Goal: Find contact information

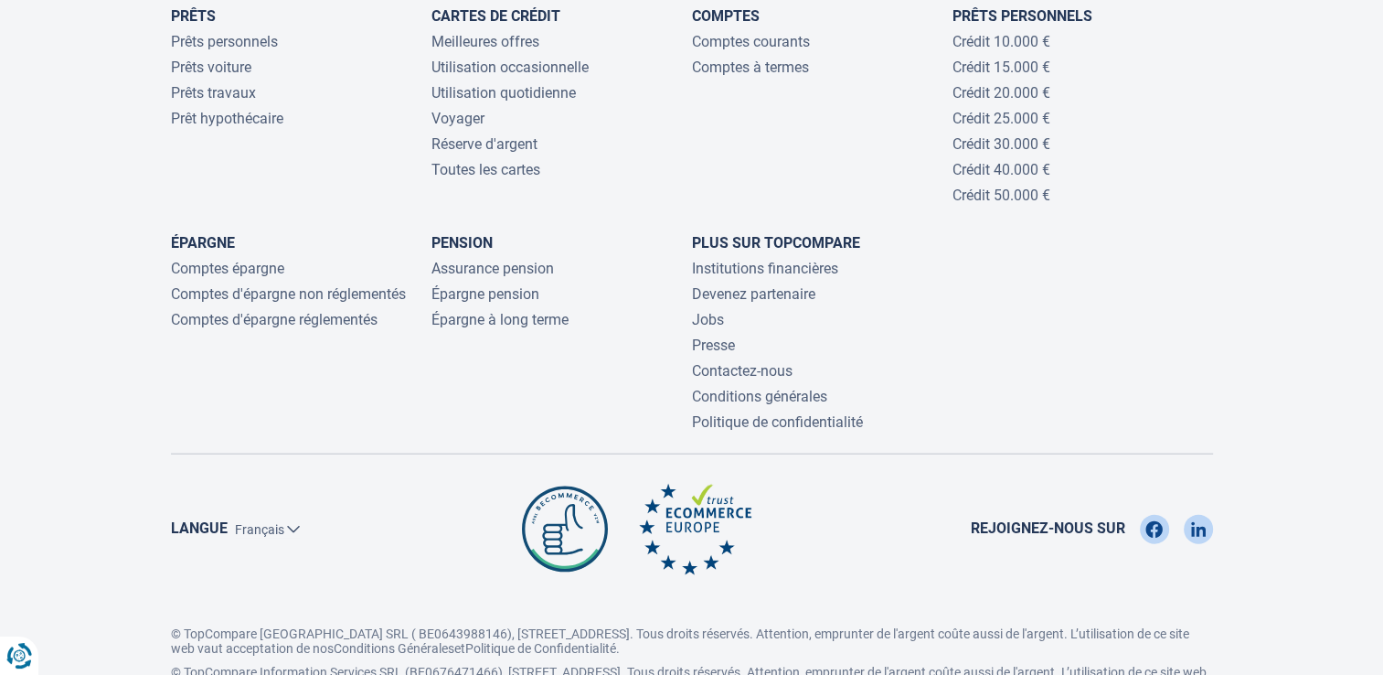
scroll to position [4041, 0]
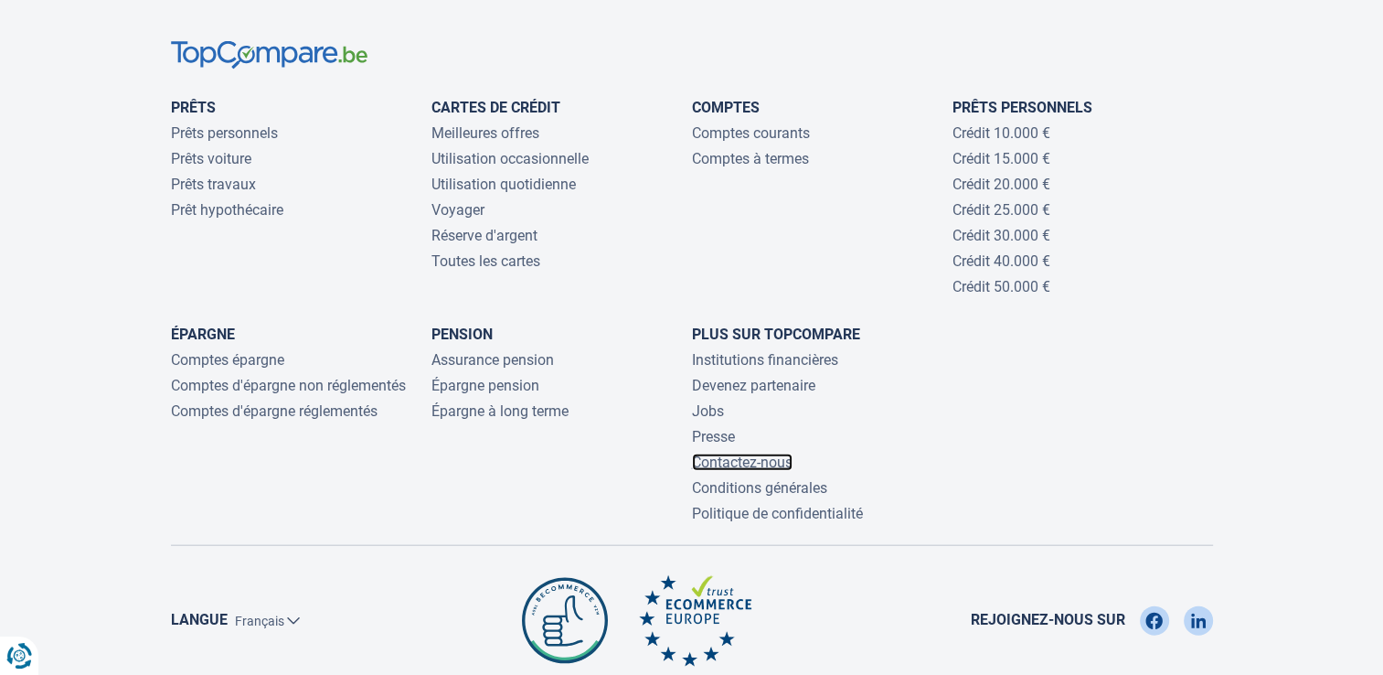
click at [734, 453] on link "Contactez-nous" at bounding box center [742, 461] width 101 height 17
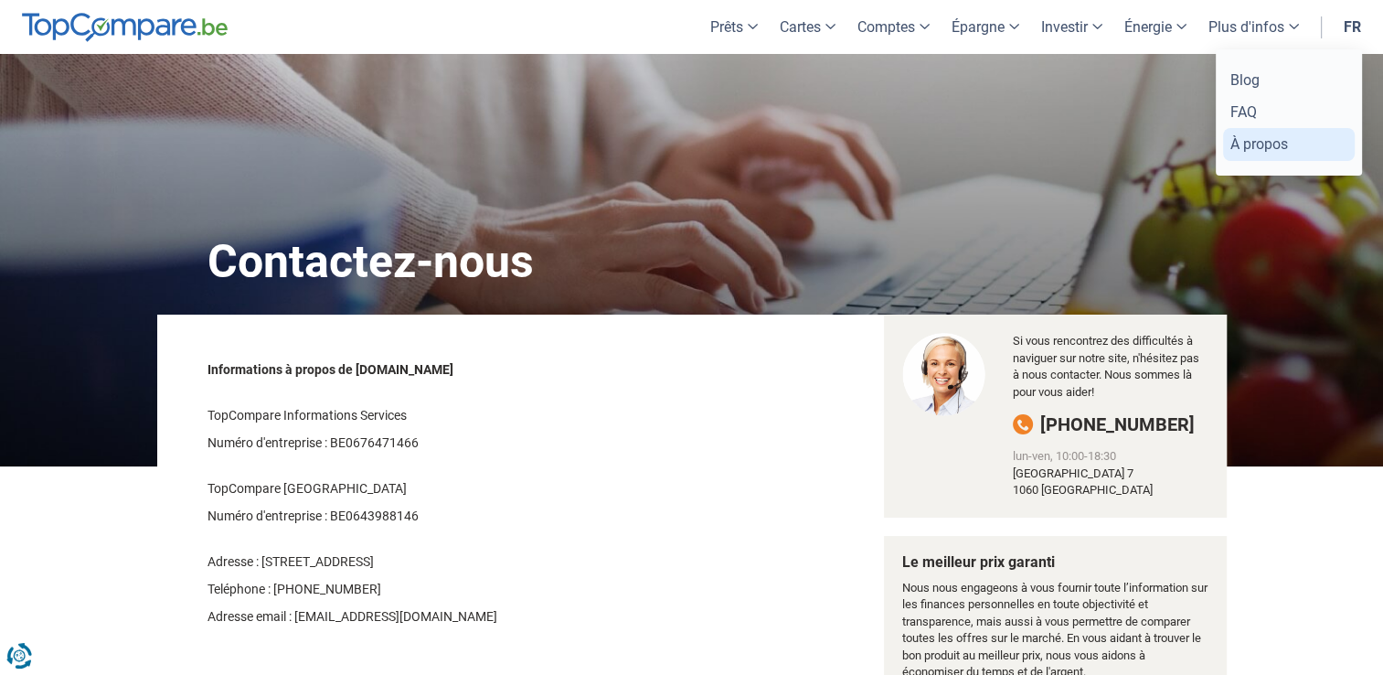
click at [1276, 141] on link "À propos" at bounding box center [1289, 144] width 132 height 32
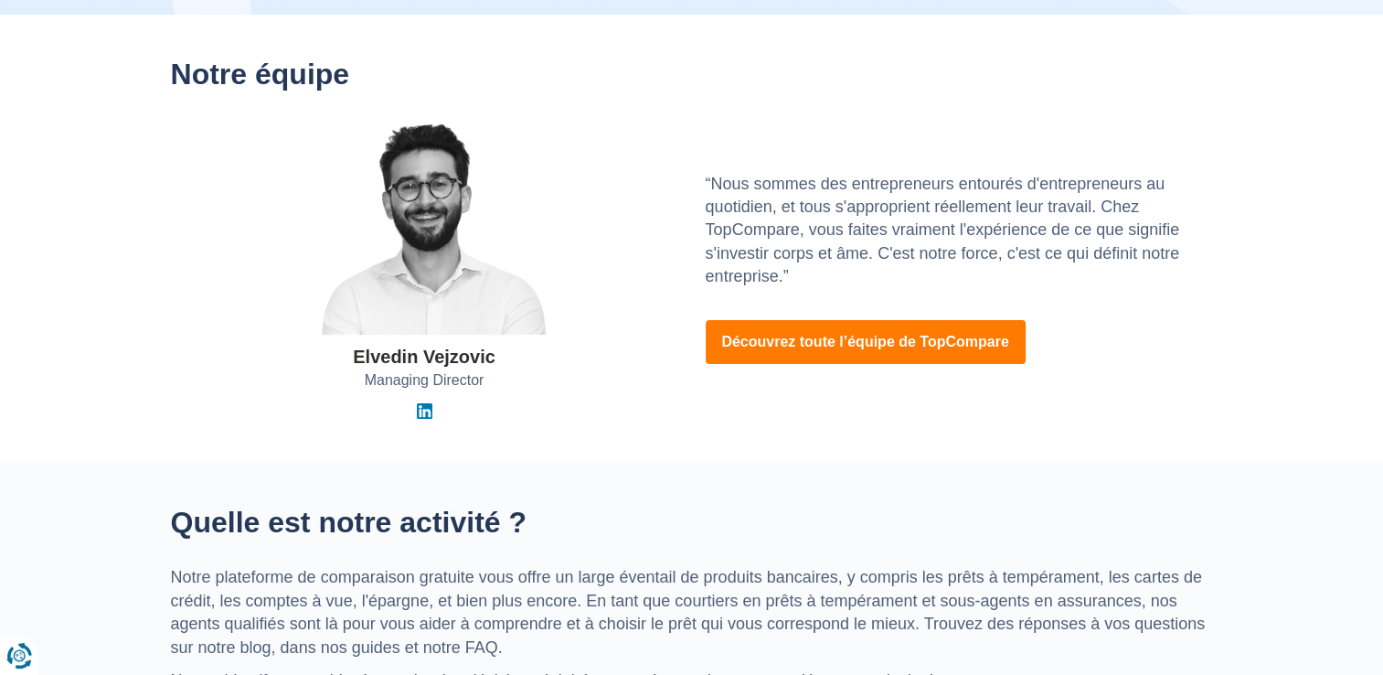
scroll to position [274, 0]
